Goal: Contribute content: Contribute content

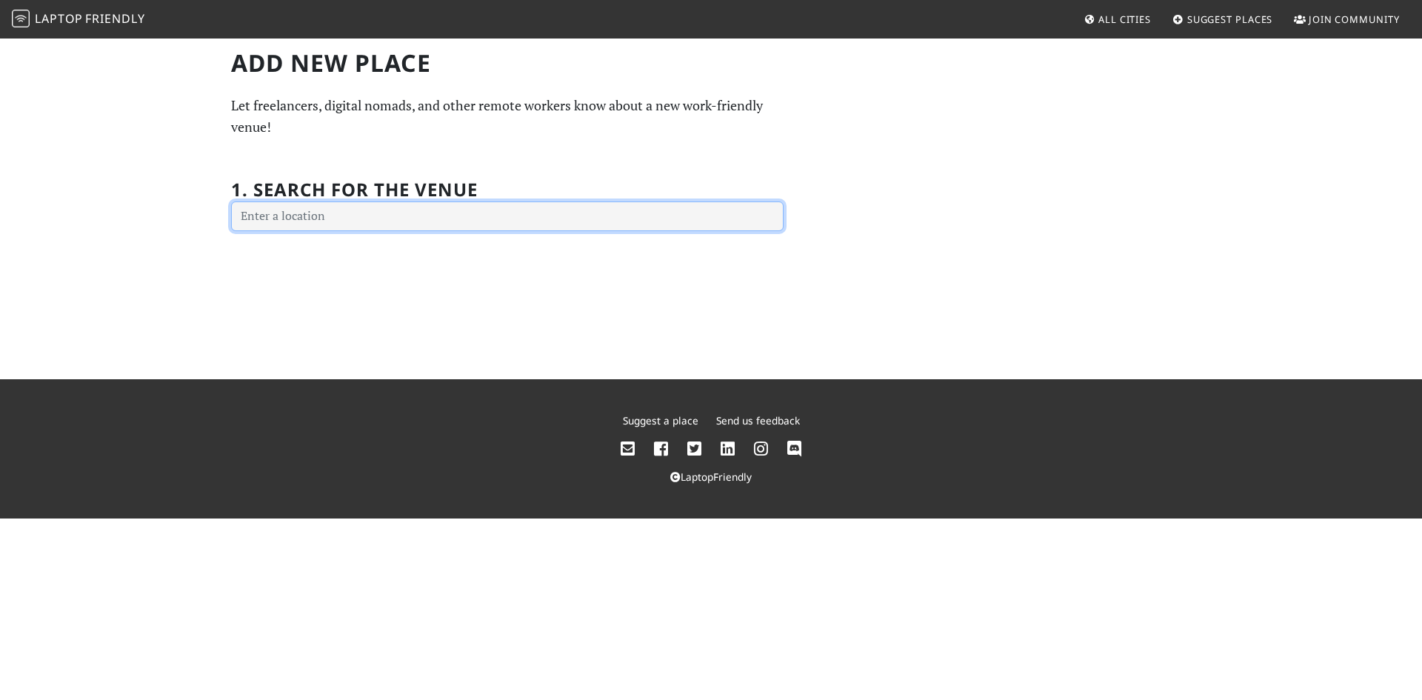
click at [515, 224] on input "text" at bounding box center [507, 216] width 553 height 30
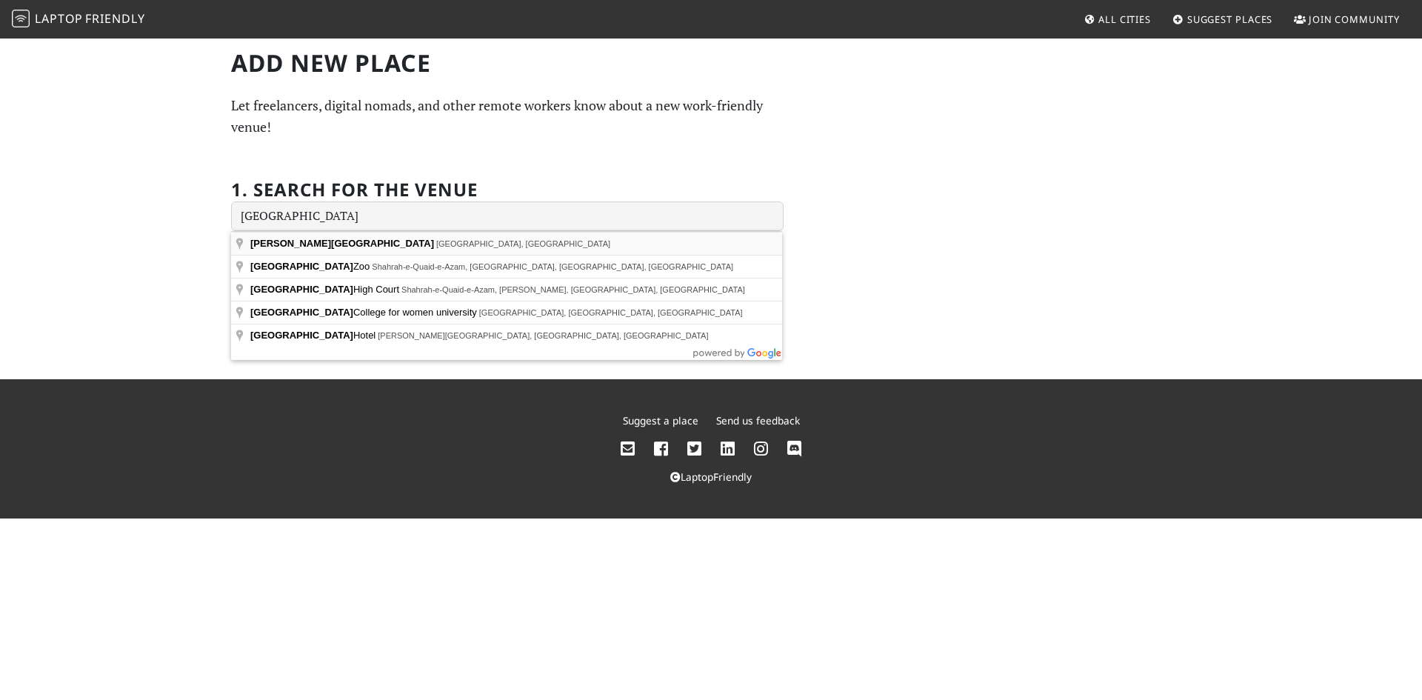
type input "Allama Iqbal International Airport, Airport Road, Cantt, Lahore, Pakistan"
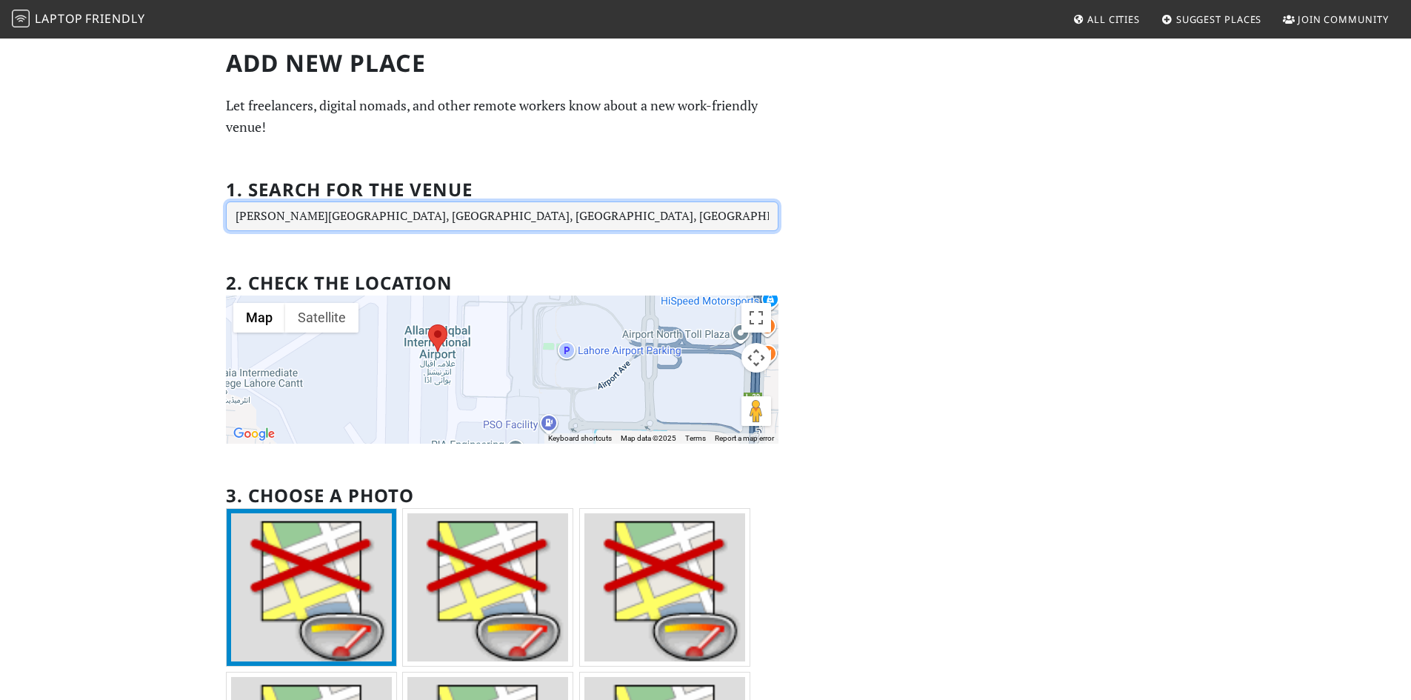
click at [642, 219] on input "Allama Iqbal International Airport, Airport Road, Cantt, Lahore, Pakistan" at bounding box center [502, 216] width 553 height 30
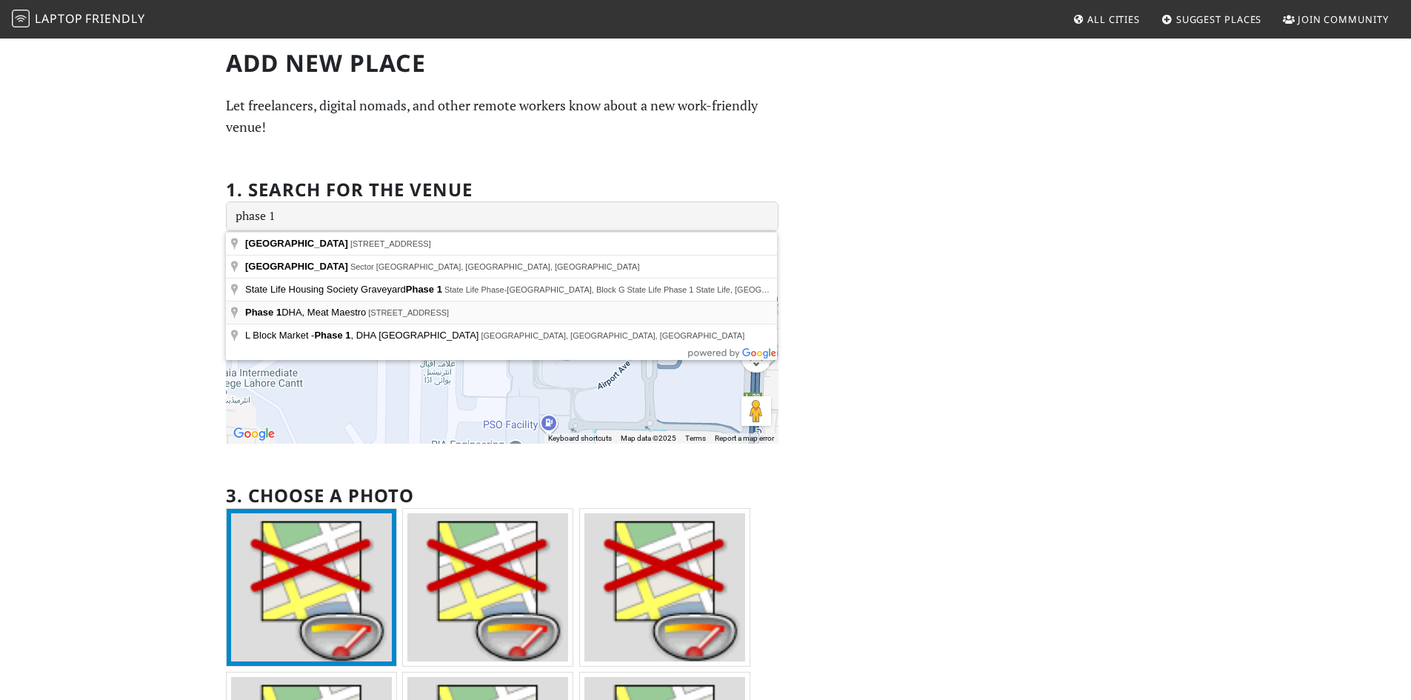
type input "Phase 1 DHA, Meat Maestro, Street No 8, Sector W Sector F Dha Phase 1, Lahore, …"
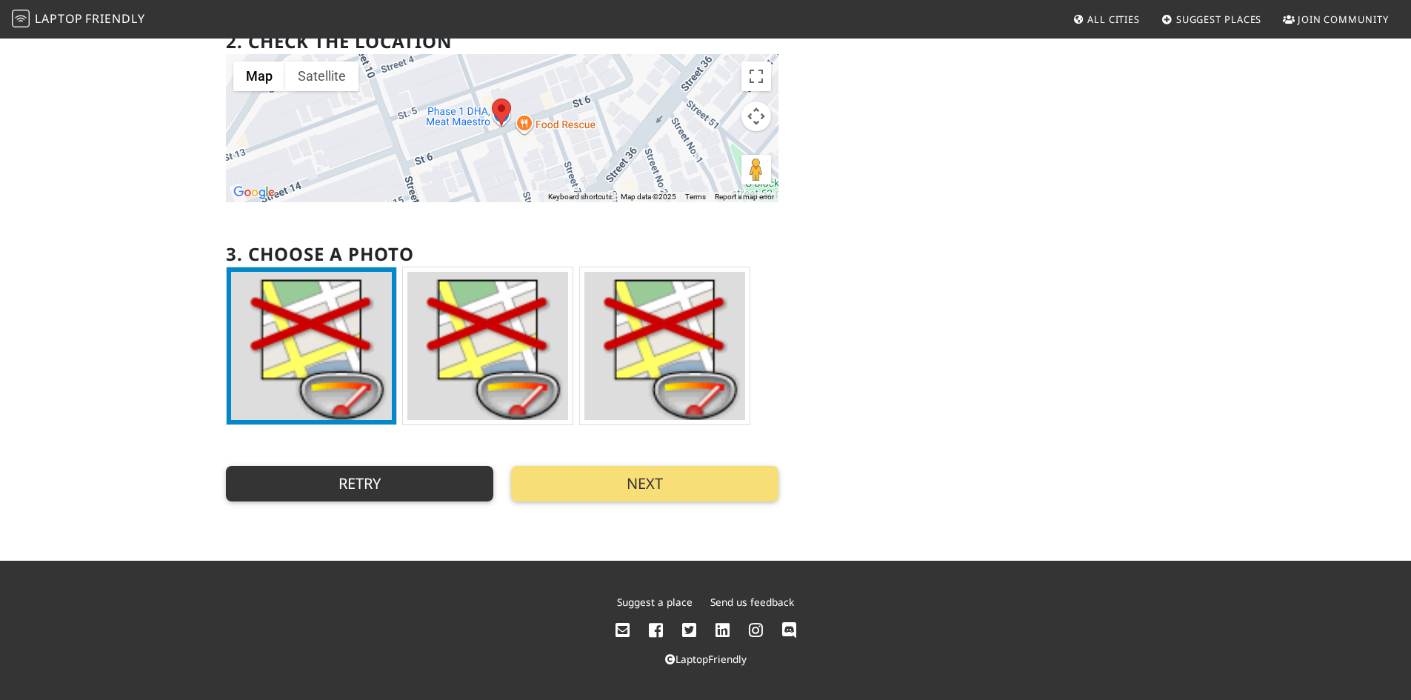
click at [336, 486] on button "Retry" at bounding box center [359, 484] width 267 height 36
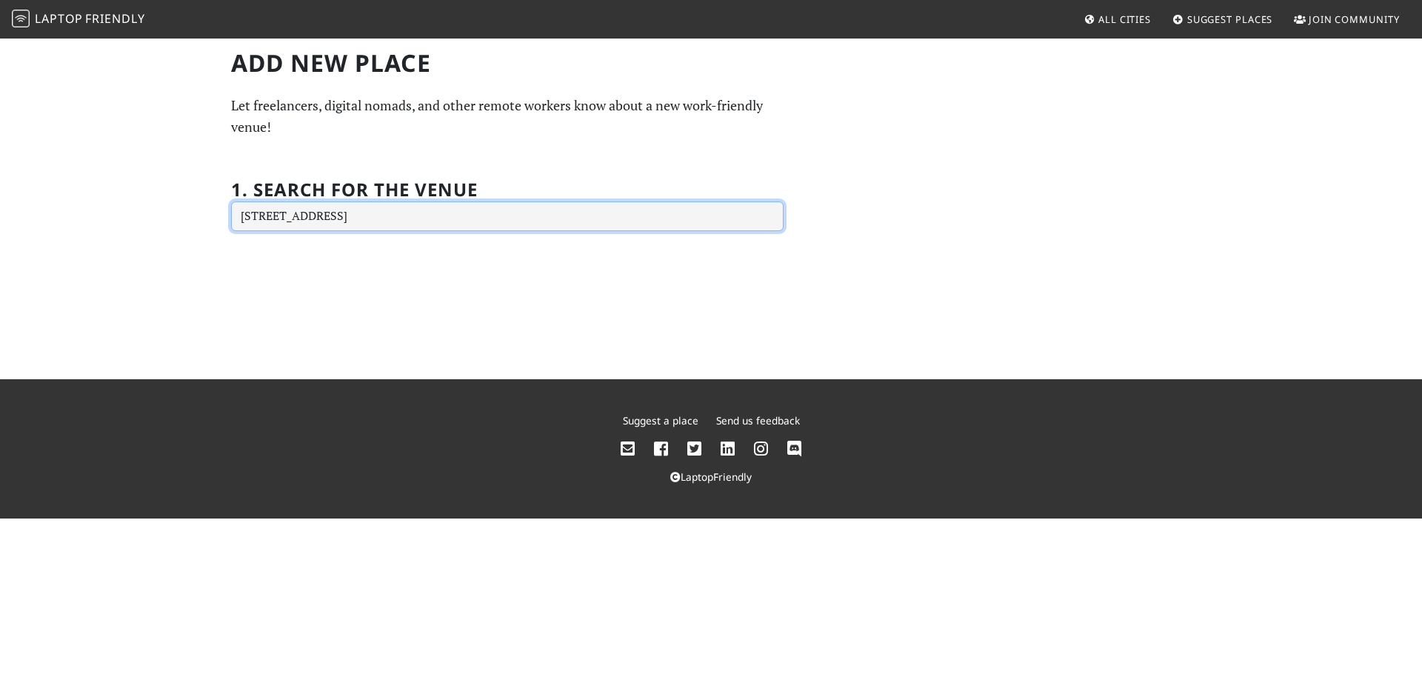
click at [456, 213] on input "Phase 1 DHA, Meat Maestro, Street No 8, Sector W Sector F Dha Phase 1, Lahore, …" at bounding box center [507, 216] width 553 height 30
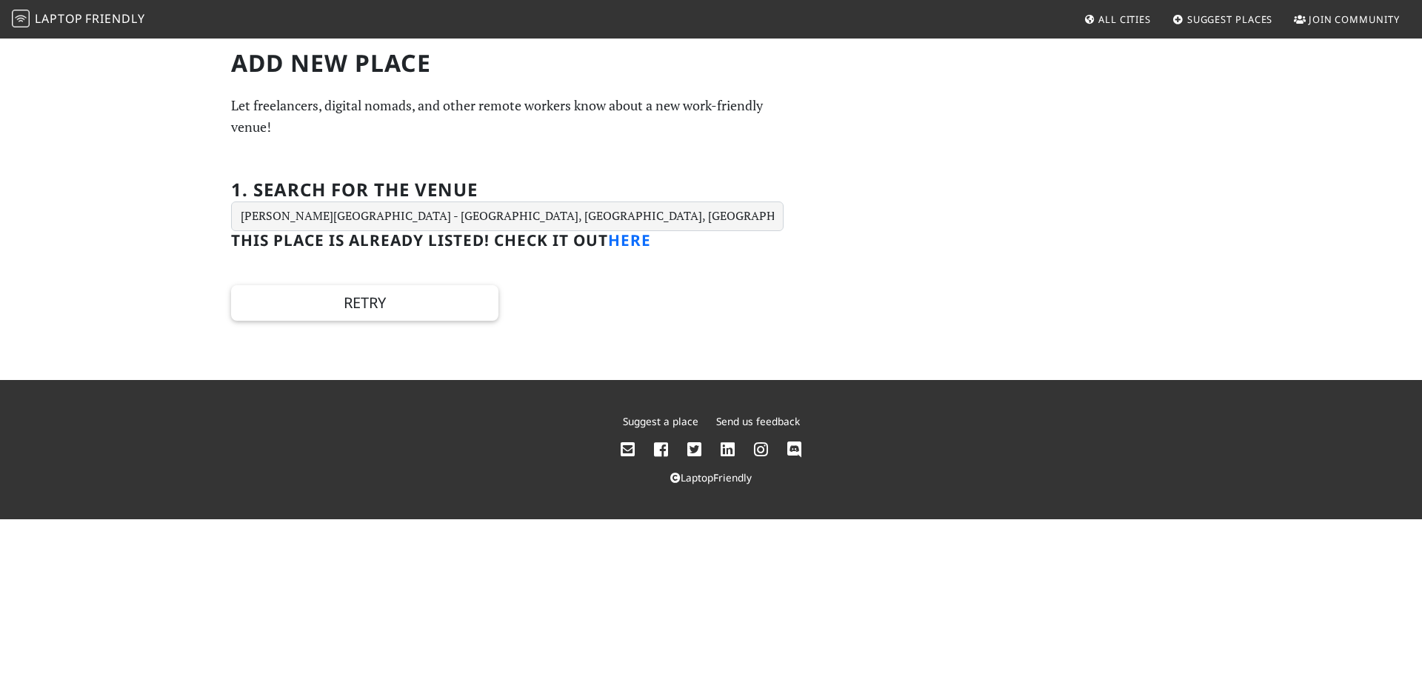
click at [630, 244] on link "here" at bounding box center [629, 240] width 43 height 21
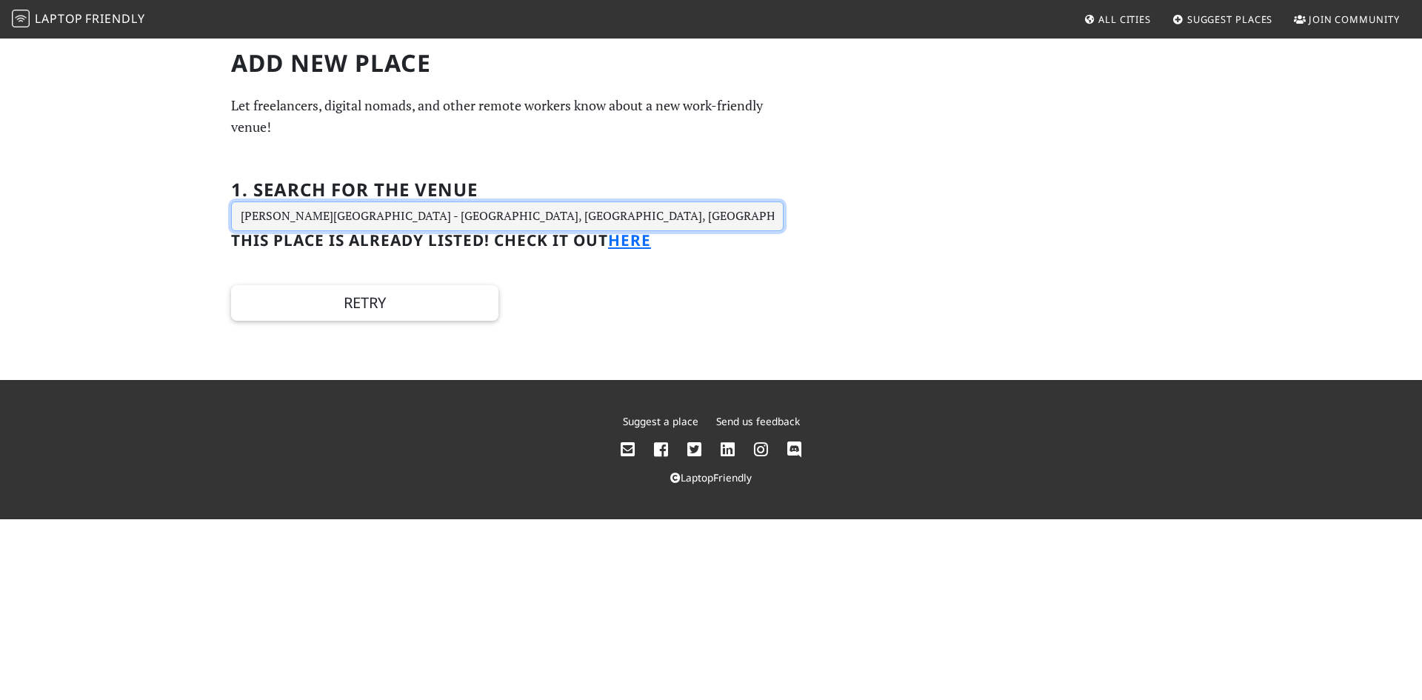
click at [586, 215] on input "Peckham Rye Train Station - Southern Railway, London, UK" at bounding box center [507, 216] width 553 height 30
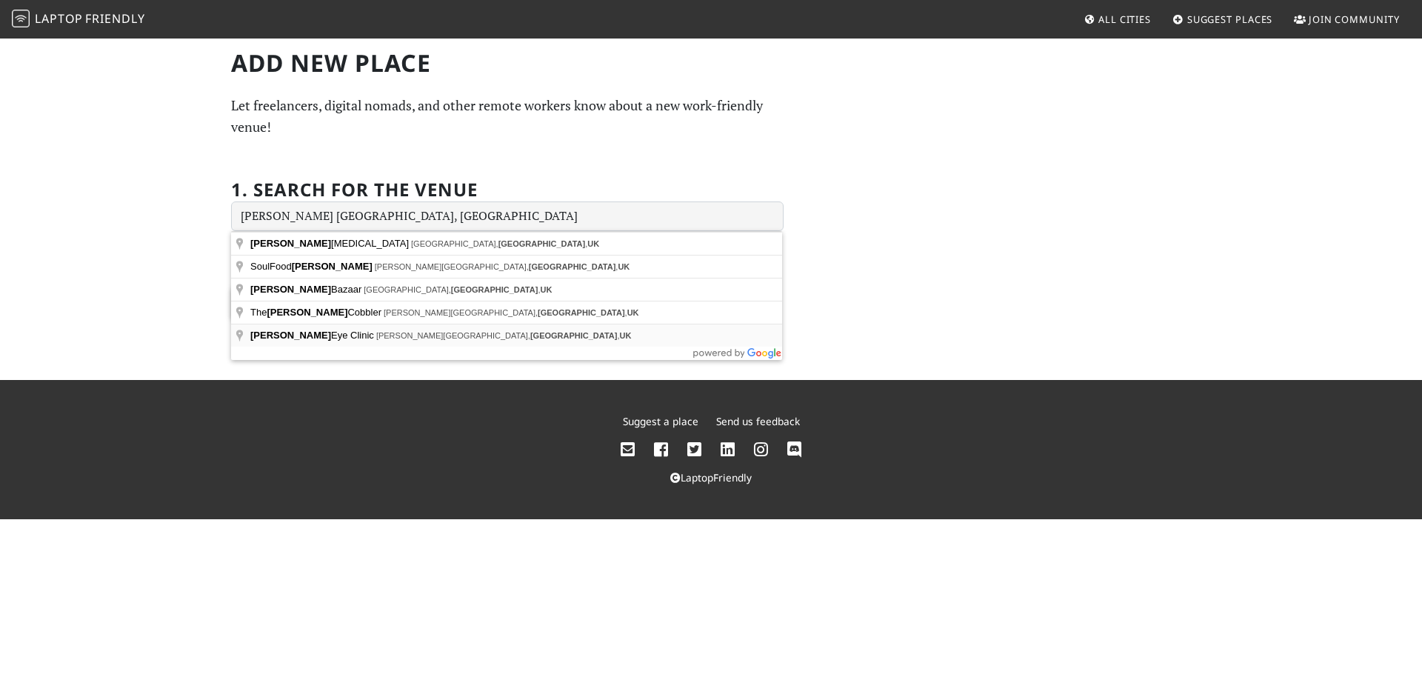
type input "Peckham Eye Clinic, Peckham High Street, London, UK"
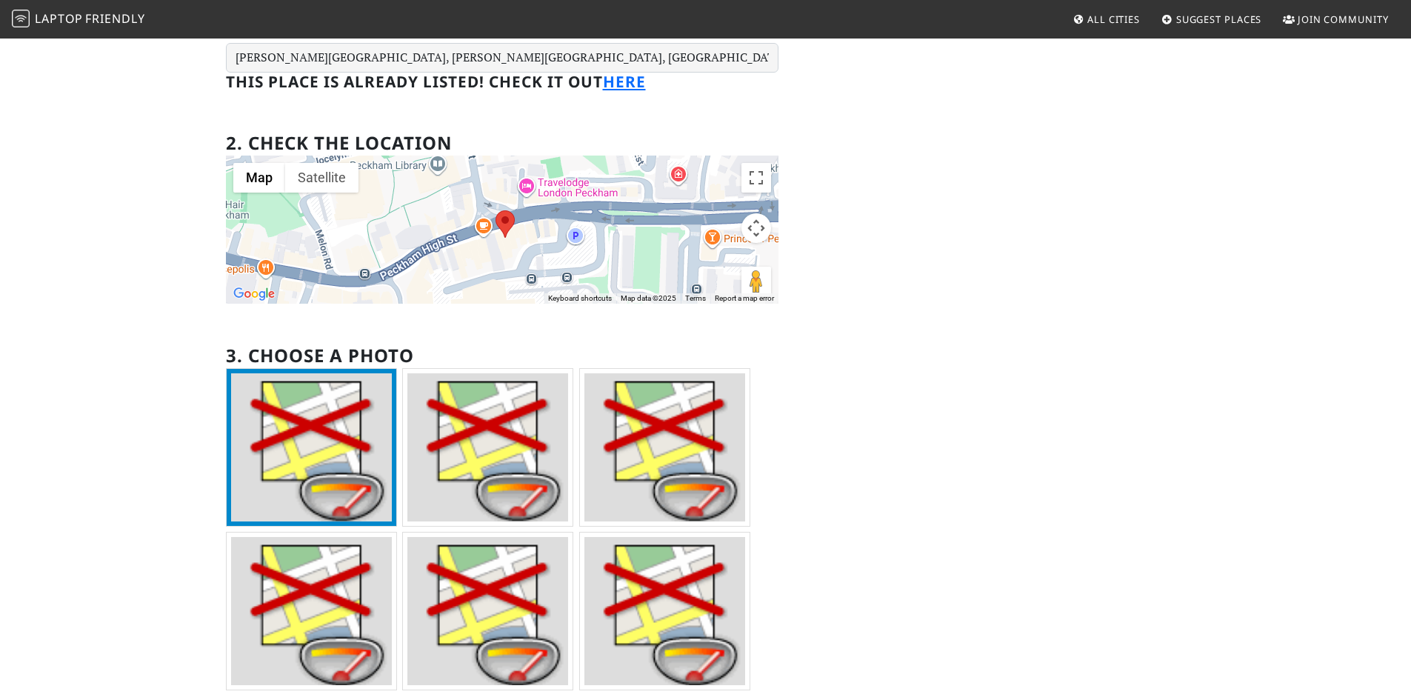
scroll to position [148, 0]
